Goal: Task Accomplishment & Management: Manage account settings

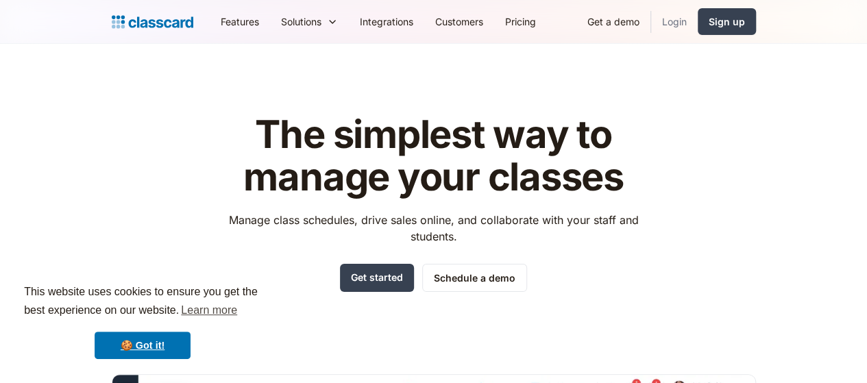
click at [697, 21] on link "Login" at bounding box center [674, 21] width 47 height 31
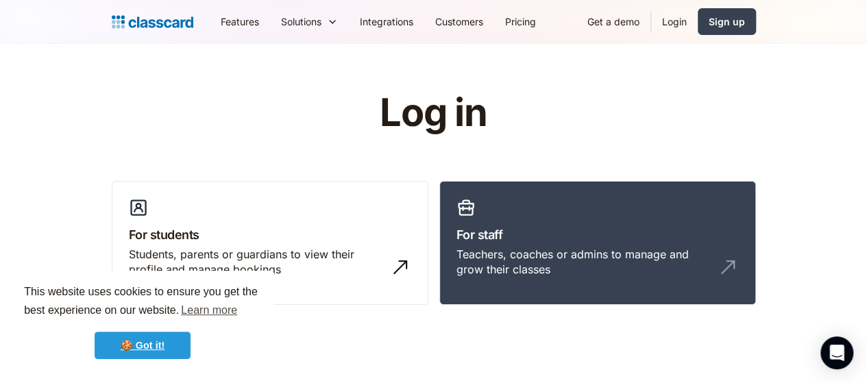
click at [160, 338] on link "🍪 Got it!" at bounding box center [143, 345] width 96 height 27
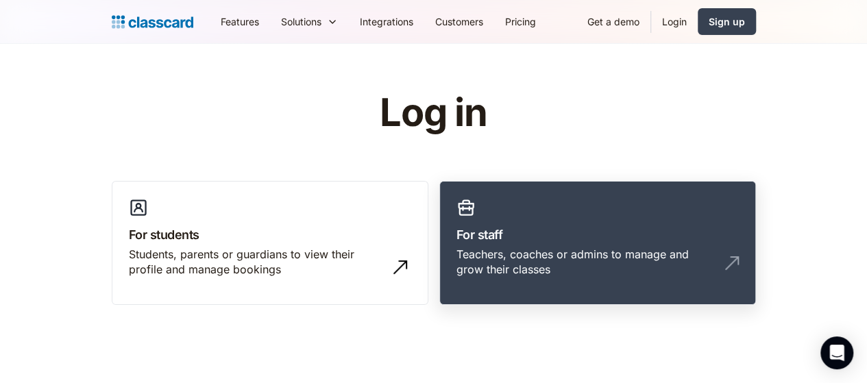
click at [477, 229] on h3 "For staff" at bounding box center [597, 234] width 282 height 18
